Goal: Transaction & Acquisition: Purchase product/service

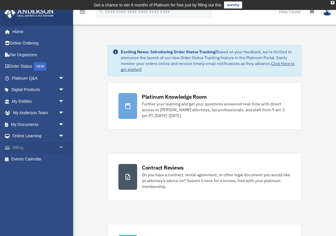
click at [27, 145] on link "Billing arrow_drop_down" at bounding box center [38, 148] width 69 height 12
click at [62, 147] on span "arrow_drop_down" at bounding box center [64, 148] width 12 height 12
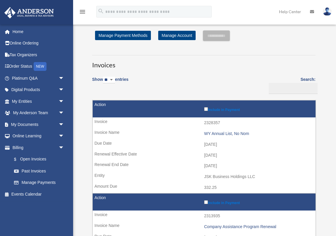
click at [44, 161] on link "$ Open Invoices" at bounding box center [37, 159] width 59 height 12
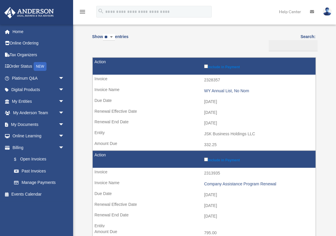
scroll to position [56, 0]
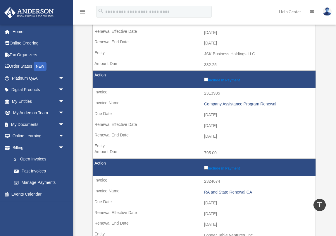
scroll to position [134, 0]
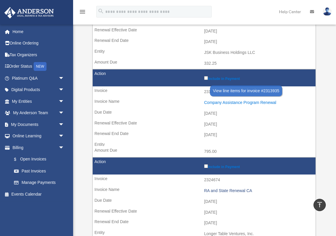
click at [234, 103] on div "Company Assistance Program Renewal" at bounding box center [258, 102] width 108 height 5
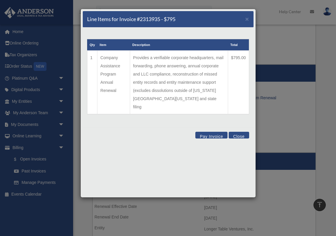
scroll to position [138, 0]
click at [240, 132] on button "Close" at bounding box center [239, 135] width 20 height 7
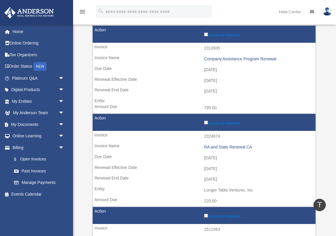
scroll to position [176, 0]
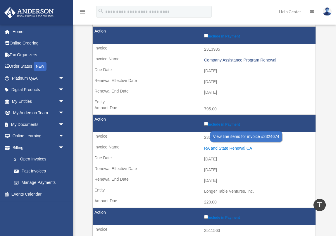
click at [232, 148] on div "RA and State Renewal CA" at bounding box center [258, 148] width 108 height 5
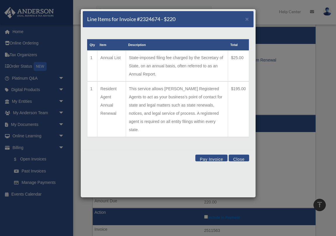
click at [240, 154] on button "Close" at bounding box center [239, 157] width 20 height 7
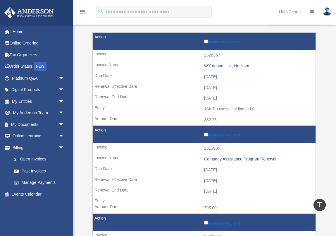
scroll to position [75, 0]
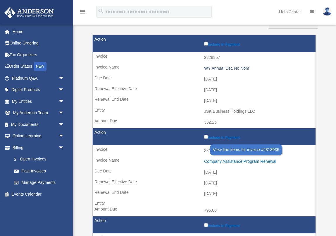
click at [251, 162] on div "Company Assistance Program Renewal" at bounding box center [258, 161] width 108 height 5
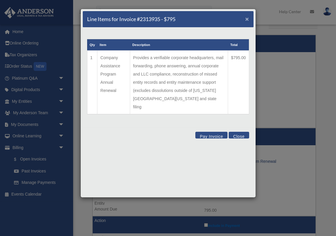
click at [247, 20] on span "×" at bounding box center [247, 18] width 4 height 7
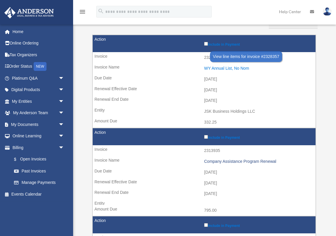
click at [216, 68] on div "WY Annual List, No Nom" at bounding box center [258, 68] width 108 height 5
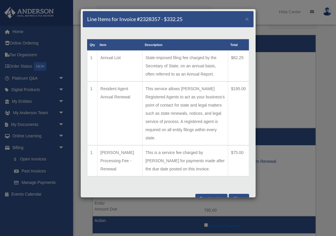
scroll to position [1, 0]
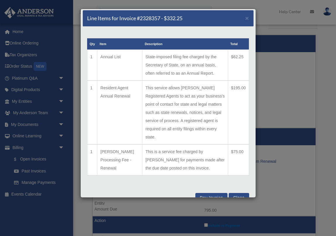
drag, startPoint x: 88, startPoint y: 18, endPoint x: 243, endPoint y: 161, distance: 210.5
click at [243, 161] on div "Line Items for Invoice #2328357 - $332.25 × Qty Item Description Total 1 Annual…" at bounding box center [167, 103] width 175 height 189
copy div "Line Items for Invoice #2328357 - $332.25 × Qty Item Description Total 1 Annual…"
click at [243, 193] on button "Close" at bounding box center [239, 196] width 20 height 7
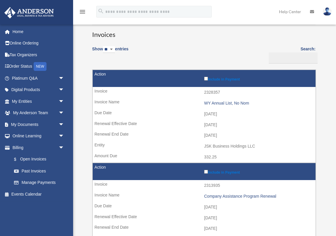
scroll to position [38, 0]
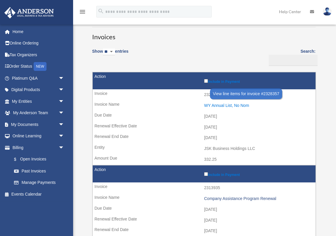
click at [218, 105] on div "WY Annual List, No Nom" at bounding box center [258, 105] width 108 height 5
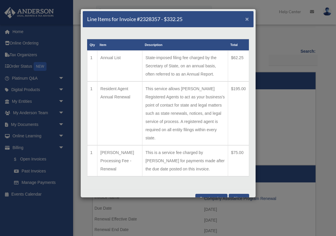
click at [247, 21] on span "×" at bounding box center [247, 18] width 4 height 7
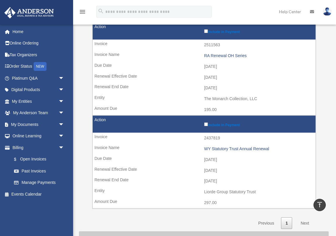
scroll to position [362, 0]
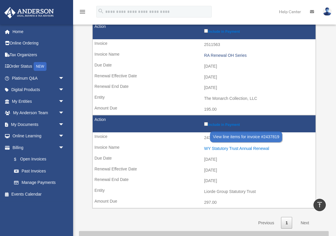
click at [234, 149] on div "WY Statutory Trust Annual Renewal" at bounding box center [258, 148] width 108 height 5
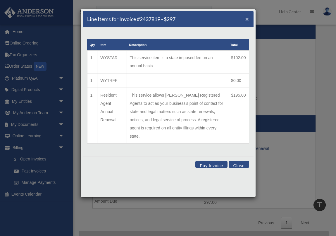
click at [249, 19] on span "×" at bounding box center [247, 18] width 4 height 7
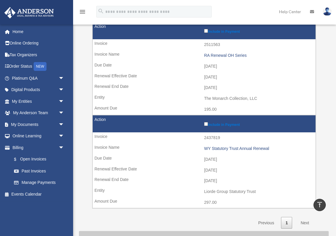
drag, startPoint x: 259, startPoint y: 193, endPoint x: 200, endPoint y: 189, distance: 59.2
click at [200, 189] on td "Liorde Group Statutory Trust" at bounding box center [204, 191] width 223 height 11
drag, startPoint x: 204, startPoint y: 192, endPoint x: 258, endPoint y: 190, distance: 54.4
click at [258, 190] on td "Liorde Group Statutory Trust" at bounding box center [204, 191] width 223 height 11
copy td "Liorde Group Statutory Trust"
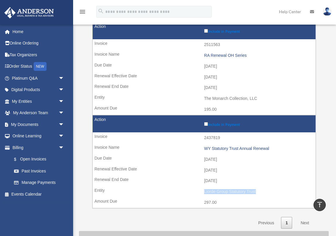
click at [182, 189] on td "Liorde Group Statutory Trust" at bounding box center [204, 191] width 223 height 11
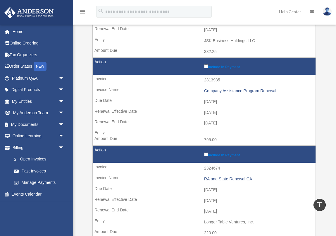
scroll to position [144, 0]
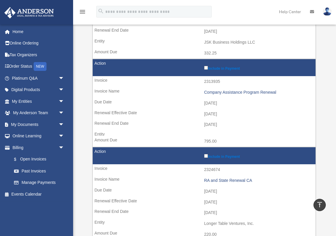
drag, startPoint x: 285, startPoint y: 92, endPoint x: 191, endPoint y: 94, distance: 93.3
click at [191, 94] on td "Company Assistance Program Renewal" at bounding box center [204, 92] width 223 height 11
copy div "Company Assistance Program Renewal"
click at [268, 132] on td at bounding box center [204, 133] width 223 height 6
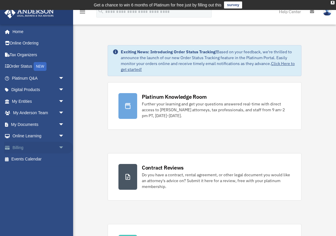
click at [31, 146] on link "Billing arrow_drop_down" at bounding box center [38, 148] width 69 height 12
click at [61, 147] on span "arrow_drop_down" at bounding box center [64, 148] width 12 height 12
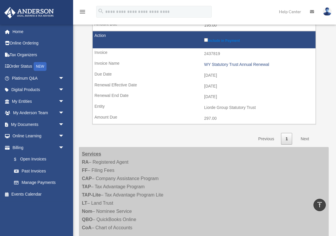
scroll to position [419, 0]
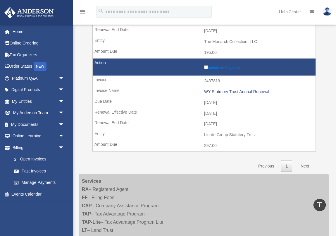
click at [307, 166] on link "Next" at bounding box center [304, 166] width 17 height 12
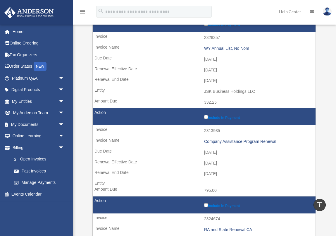
scroll to position [0, 0]
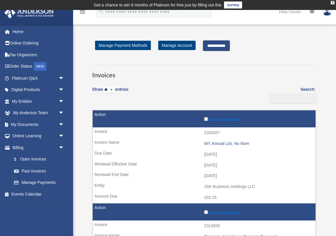
drag, startPoint x: 213, startPoint y: 44, endPoint x: 194, endPoint y: 166, distance: 122.6
click at [218, 44] on input "**********" at bounding box center [216, 45] width 27 height 11
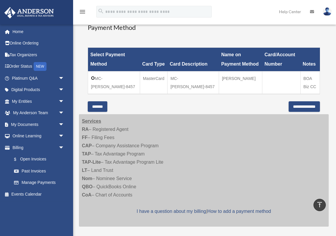
scroll to position [159, 0]
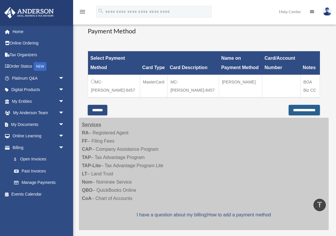
click at [289, 105] on input "**********" at bounding box center [304, 110] width 31 height 11
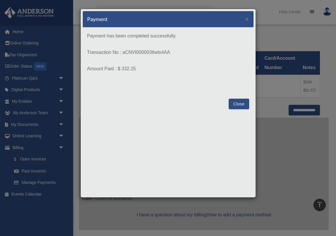
click at [239, 103] on button "Close" at bounding box center [239, 104] width 20 height 11
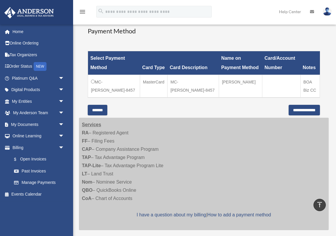
click at [214, 96] on div "Select Payment Method Card Type Card Description Name on Payment Method Card/Ac…" at bounding box center [204, 74] width 232 height 61
click at [96, 105] on input "*******" at bounding box center [98, 110] width 20 height 11
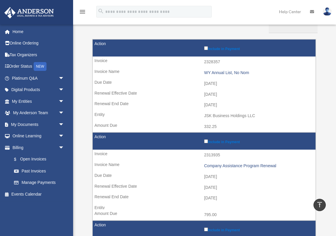
scroll to position [0, 0]
